Goal: Task Accomplishment & Management: Complete application form

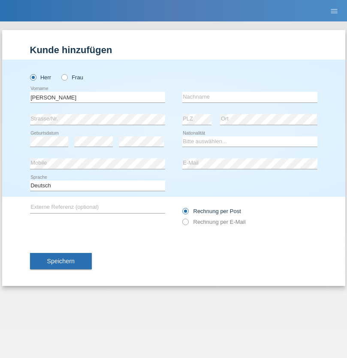
type input "Kosalan"
click at [250, 97] on input "text" at bounding box center [249, 97] width 135 height 11
type input "Yogeswaran"
select select "LK"
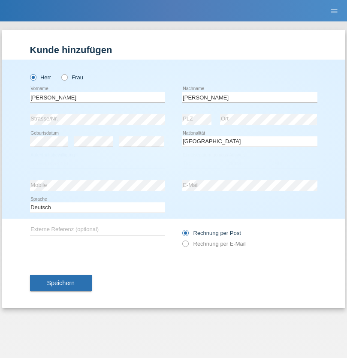
select select "C"
select select "03"
select select "12"
select select "2008"
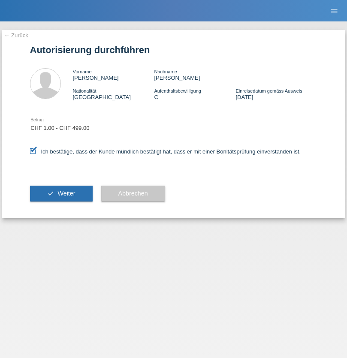
select select "1"
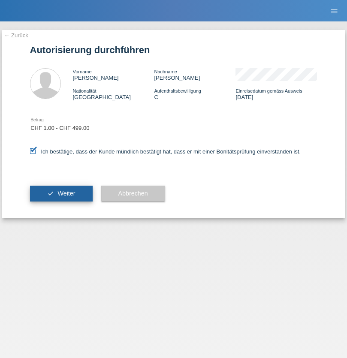
click at [61, 193] on span "Weiter" at bounding box center [66, 193] width 18 height 7
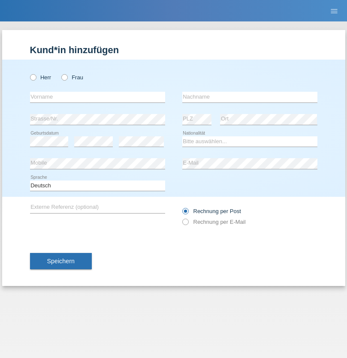
radio input "true"
click at [97, 97] on input "text" at bounding box center [97, 97] width 135 height 11
type input "Dino"
click at [250, 97] on input "text" at bounding box center [249, 97] width 135 height 11
type input "[PERSON_NAME]"
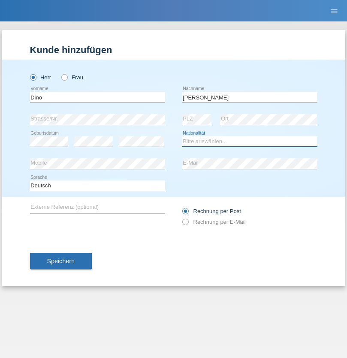
select select "IT"
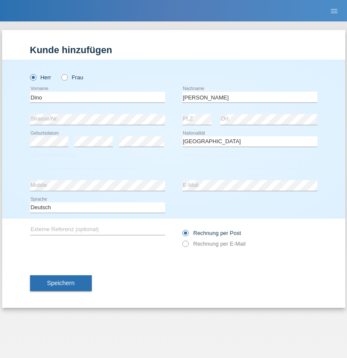
select select "C"
select select "07"
select select "08"
select select "1988"
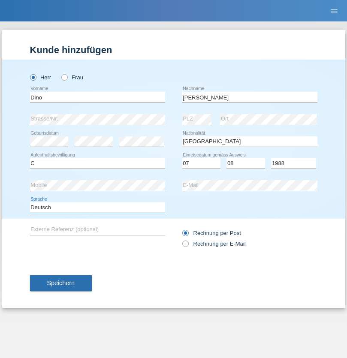
select select "en"
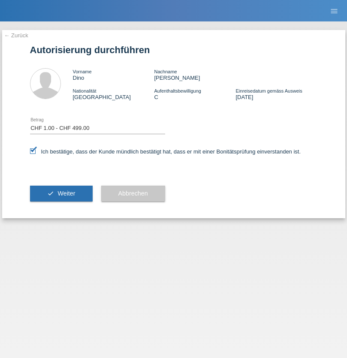
select select "1"
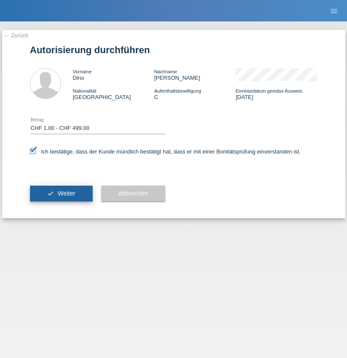
click at [61, 193] on span "Weiter" at bounding box center [66, 193] width 18 height 7
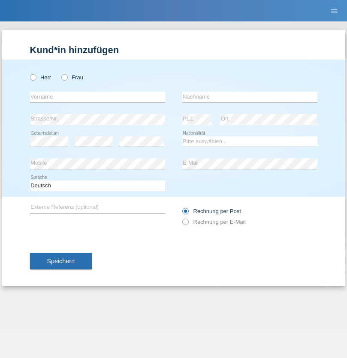
radio input "true"
click at [97, 97] on input "text" at bounding box center [97, 97] width 135 height 11
type input "Alessio"
click at [250, 97] on input "text" at bounding box center [249, 97] width 135 height 11
type input "Boss"
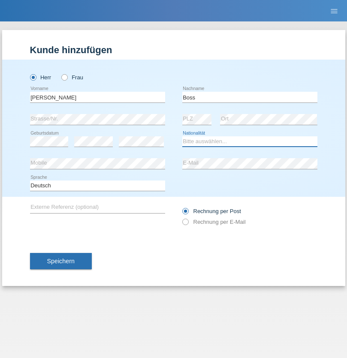
select select "CH"
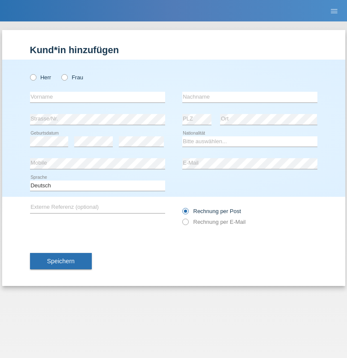
radio input "true"
click at [97, 97] on input "text" at bounding box center [97, 97] width 135 height 11
type input "firat"
click at [250, 97] on input "text" at bounding box center [249, 97] width 135 height 11
type input "kara"
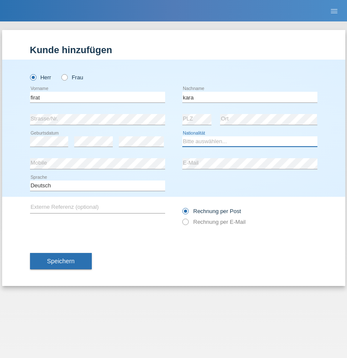
select select "CH"
radio input "true"
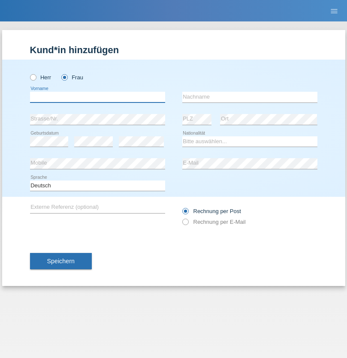
click at [97, 97] on input "text" at bounding box center [97, 97] width 135 height 11
type input "[PERSON_NAME]"
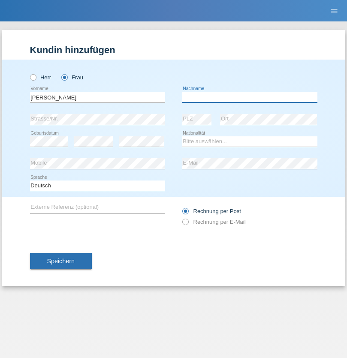
click at [250, 97] on input "text" at bounding box center [249, 97] width 135 height 11
type input "Santos"
select select "PT"
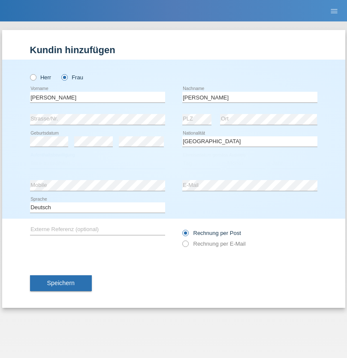
select select "C"
select select "05"
select select "12"
select select "2000"
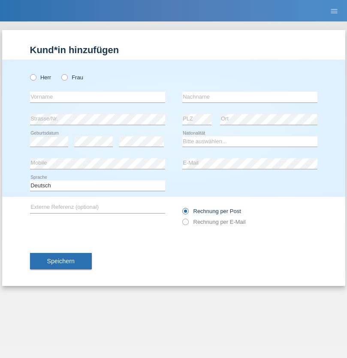
radio input "true"
click at [97, 97] on input "text" at bounding box center [97, 97] width 135 height 11
type input "Anett"
click at [250, 97] on input "text" at bounding box center [249, 97] width 135 height 11
type input "Tanner"
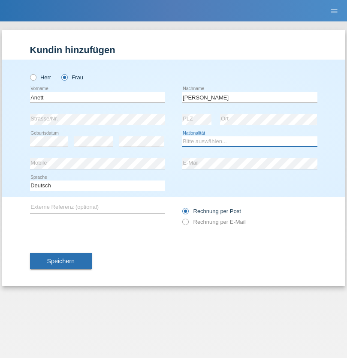
select select "HU"
select select "C"
select select "04"
select select "09"
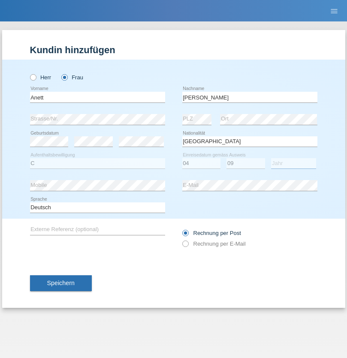
select select "2021"
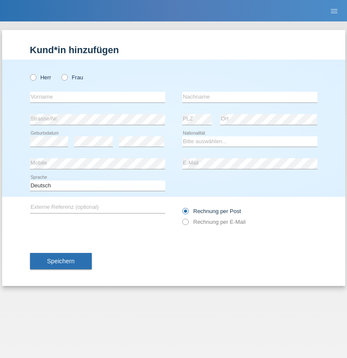
radio input "true"
click at [97, 97] on input "text" at bounding box center [97, 97] width 135 height 11
type input "Tanja"
click at [250, 97] on input "text" at bounding box center [249, 97] width 135 height 11
type input "Hirsiger"
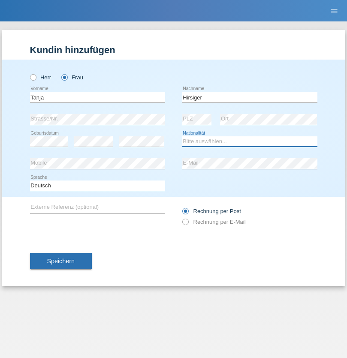
select select "CH"
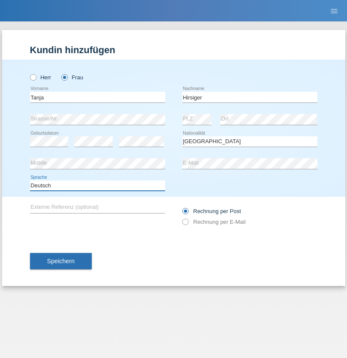
select select "en"
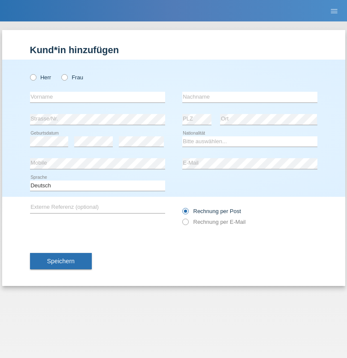
radio input "true"
click at [97, 97] on input "text" at bounding box center [97, 97] width 135 height 11
type input "Ketty"
click at [250, 97] on input "text" at bounding box center [249, 97] width 135 height 11
type input "Kalupnath"
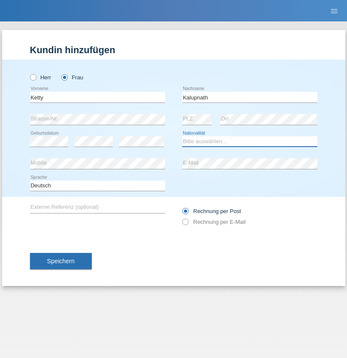
select select "CH"
